Goal: Information Seeking & Learning: Learn about a topic

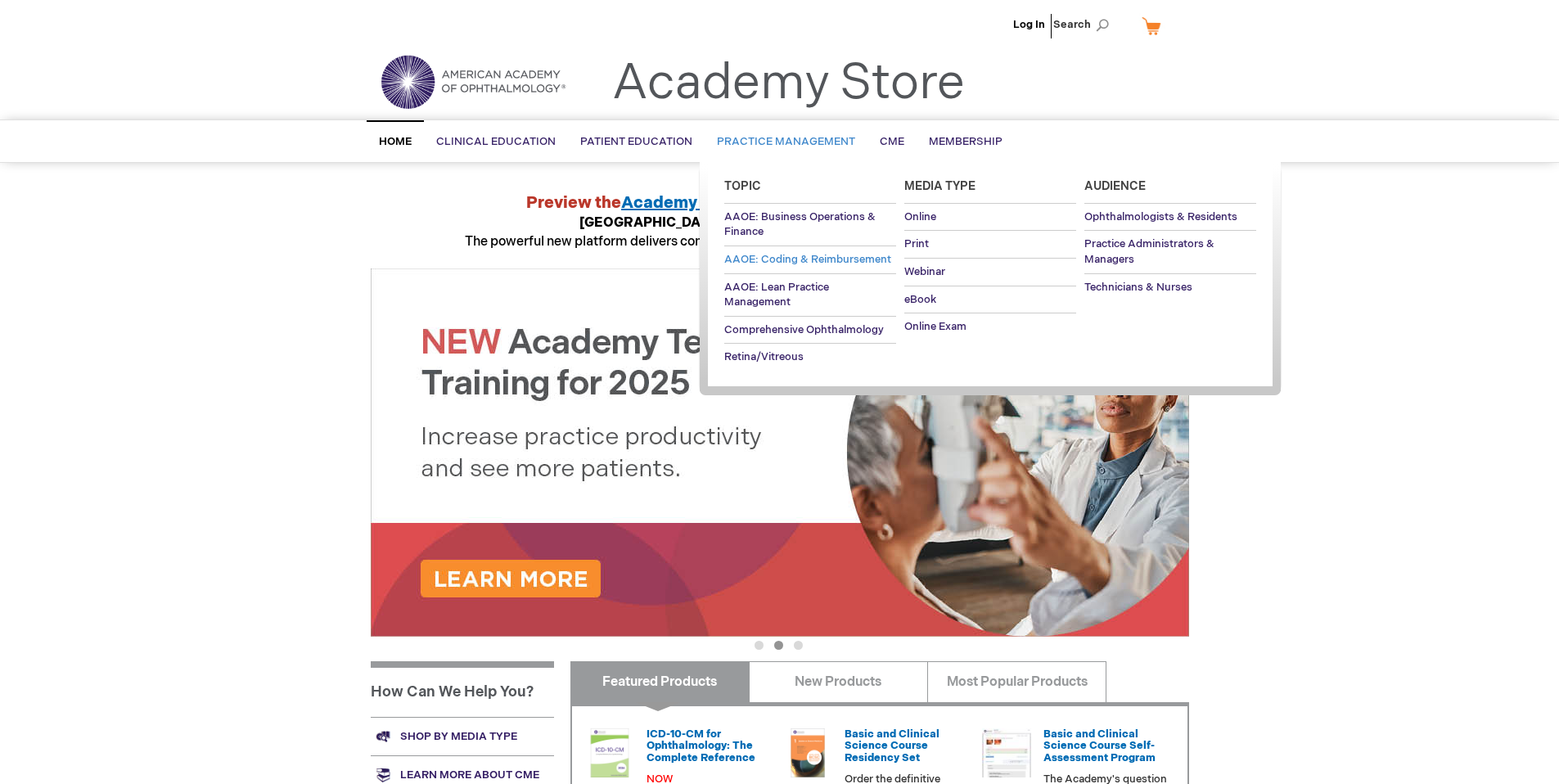
click at [801, 264] on span "AAOE: Coding & Reimbursement" at bounding box center [808, 259] width 167 height 13
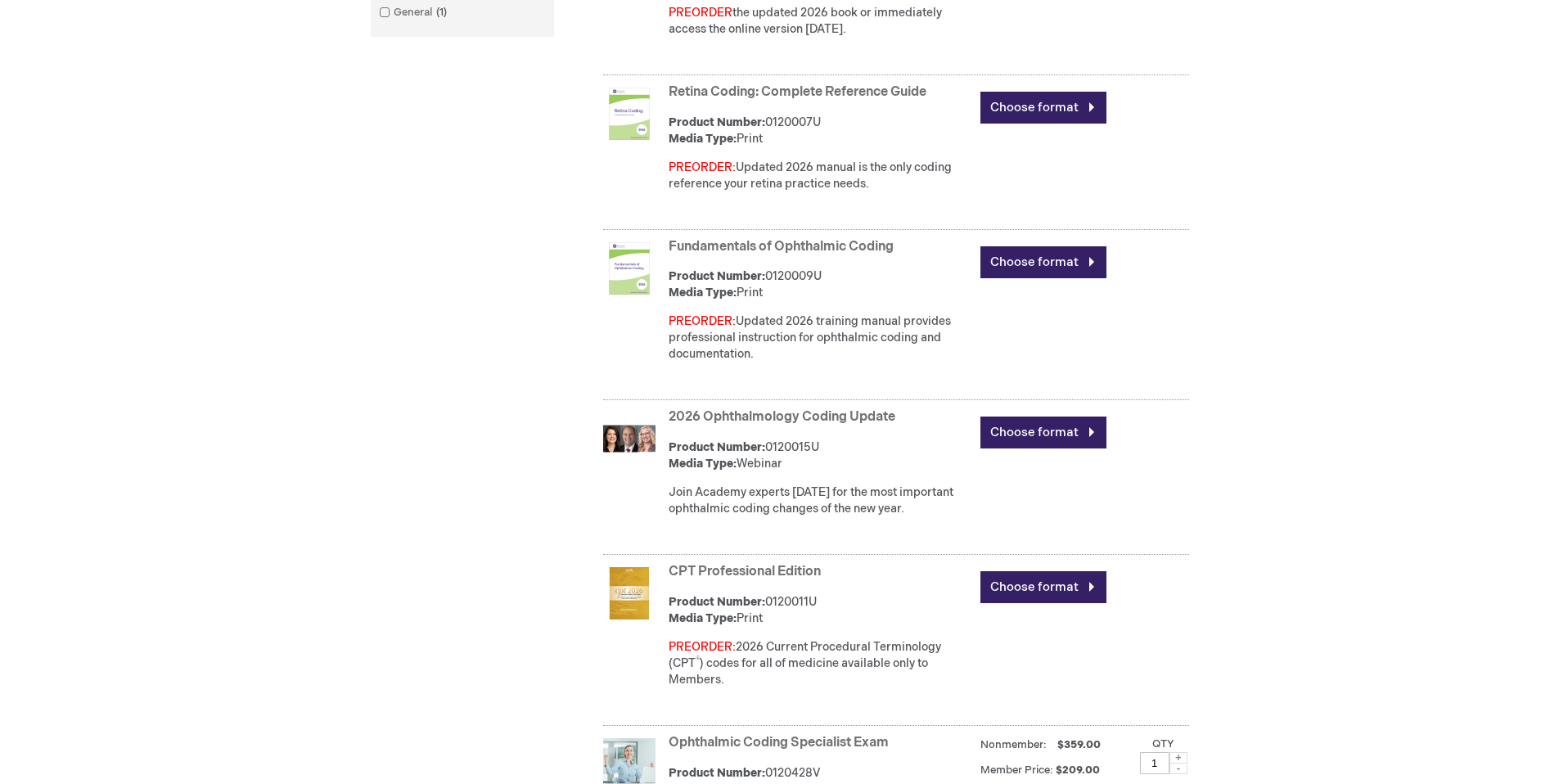
scroll to position [906, 0]
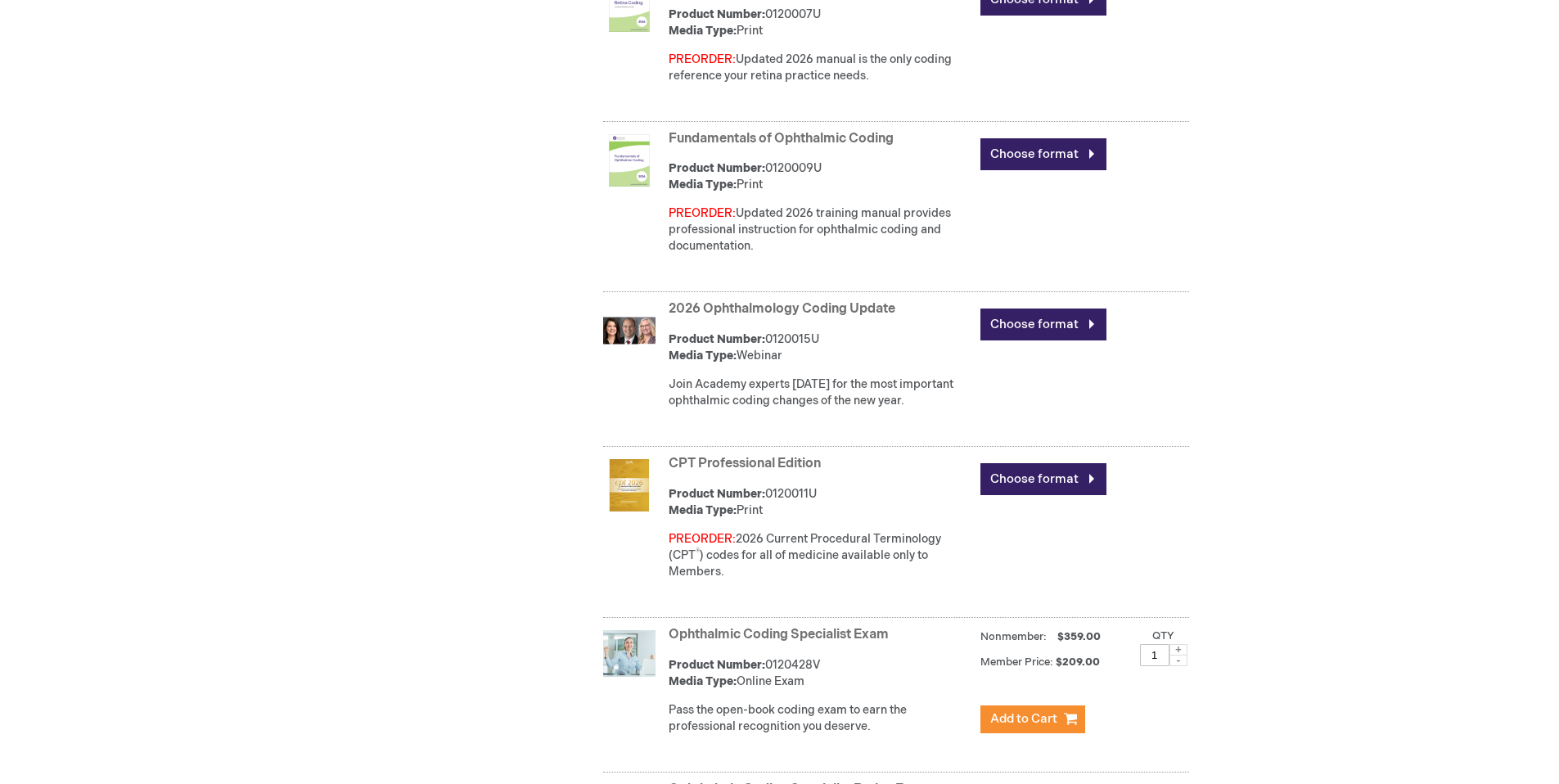
click at [799, 306] on link "2026 Ophthalmology Coding Update" at bounding box center [782, 309] width 227 height 16
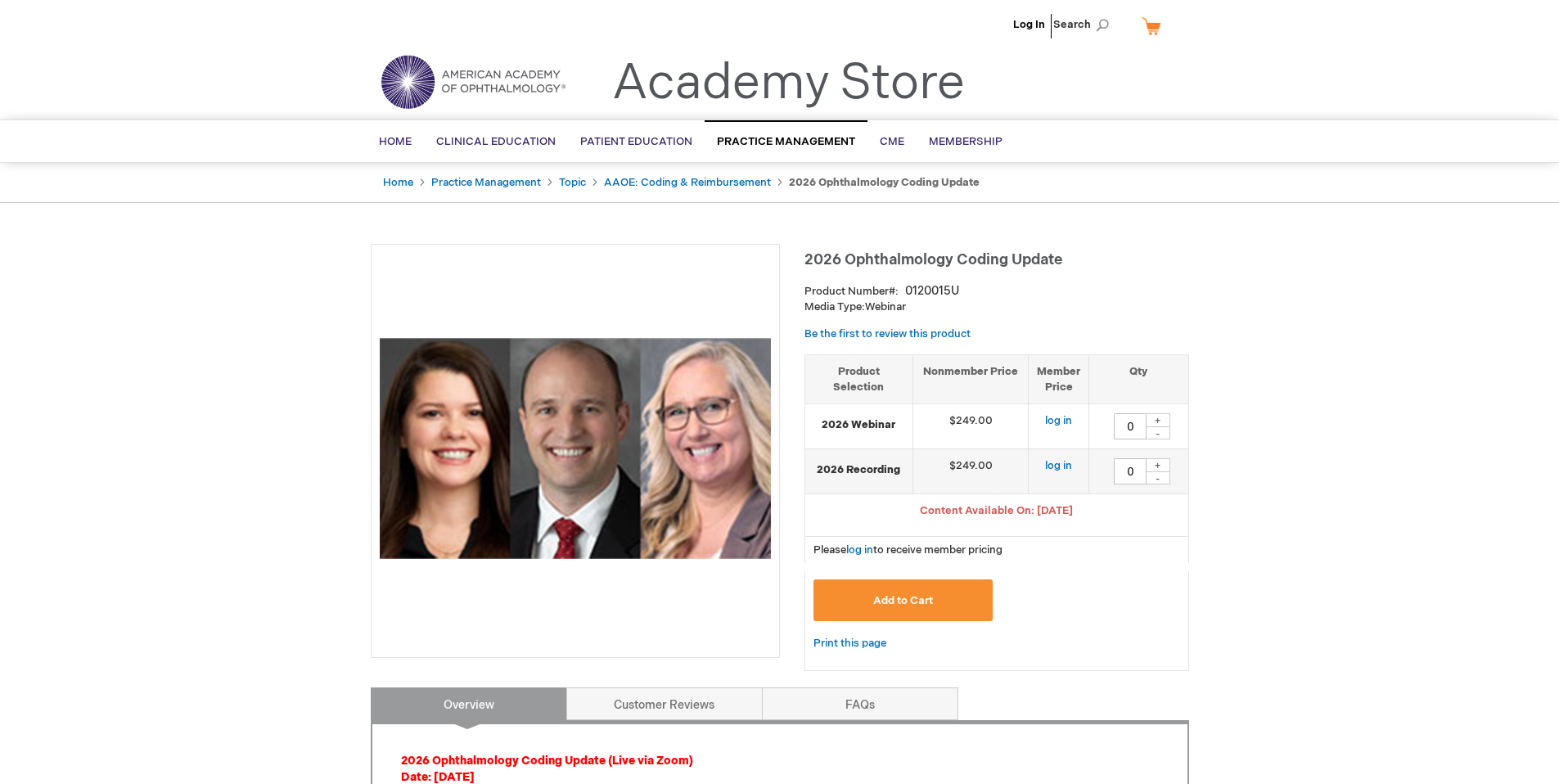
click at [1446, 130] on div "Search Search × Advanced Search Search Home Clinical Education Product Line BCS…" at bounding box center [779, 140] width 1559 height 43
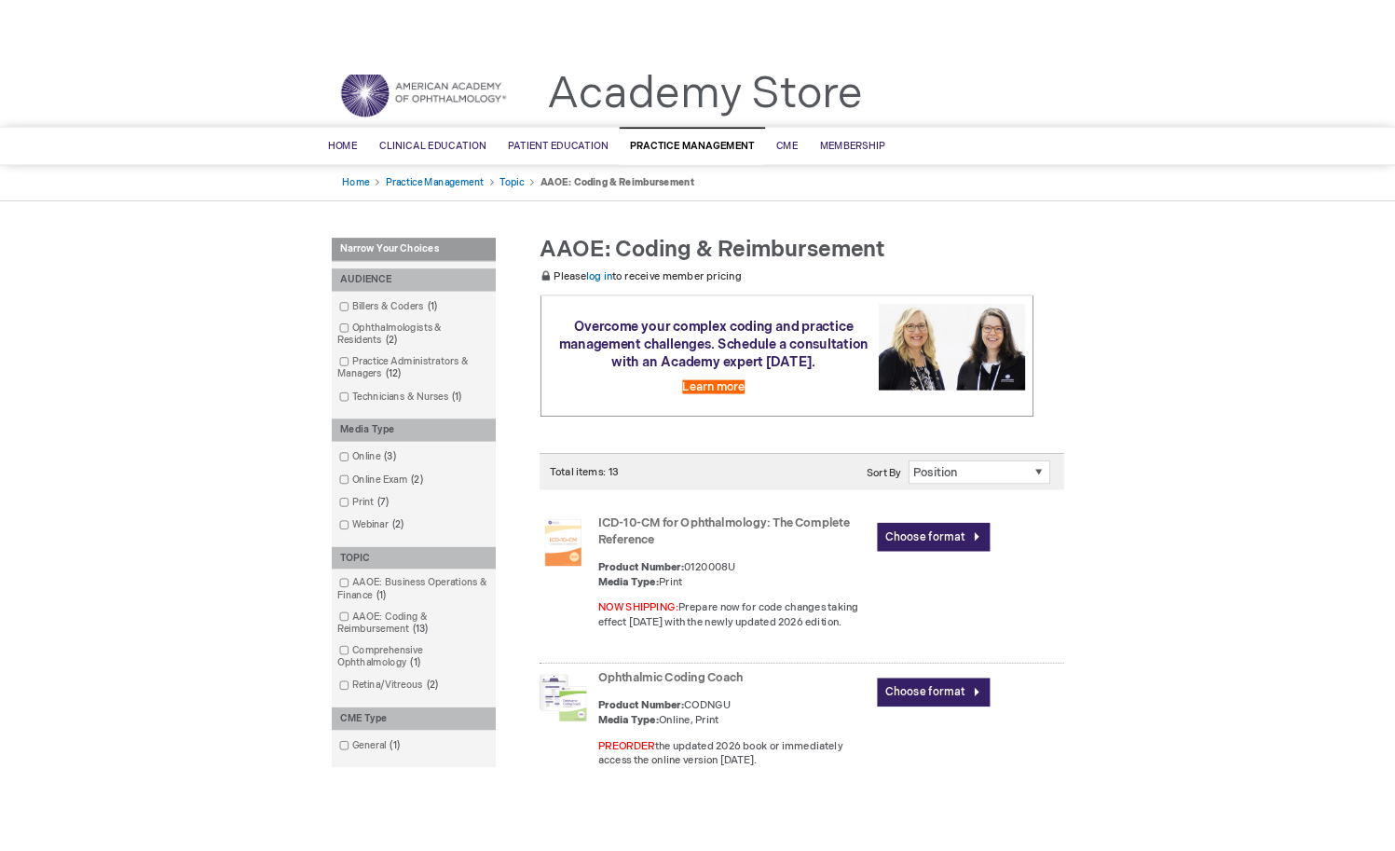
scroll to position [579, 0]
